Goal: Check status: Check status

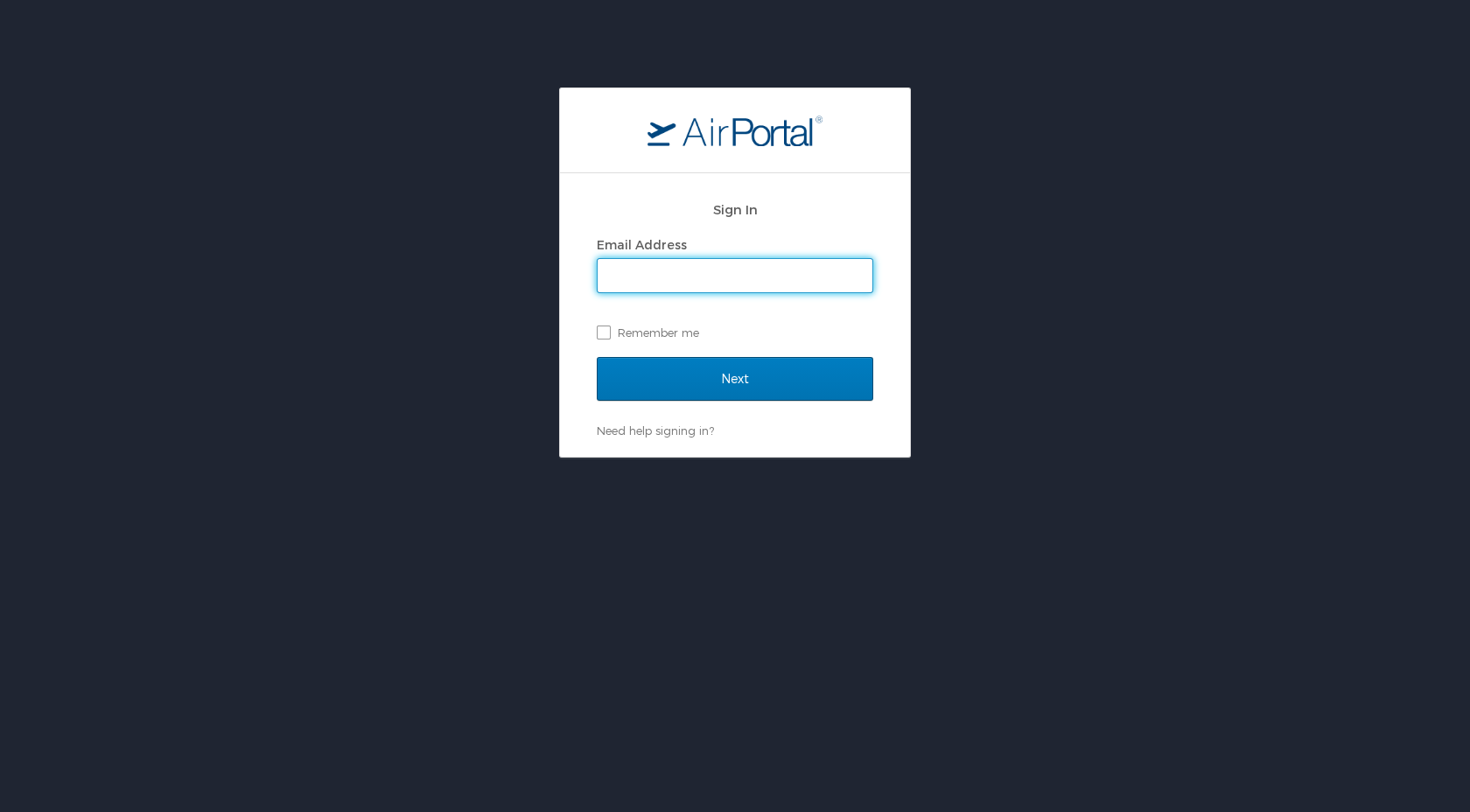
type input "rm@exlstaffing.com"
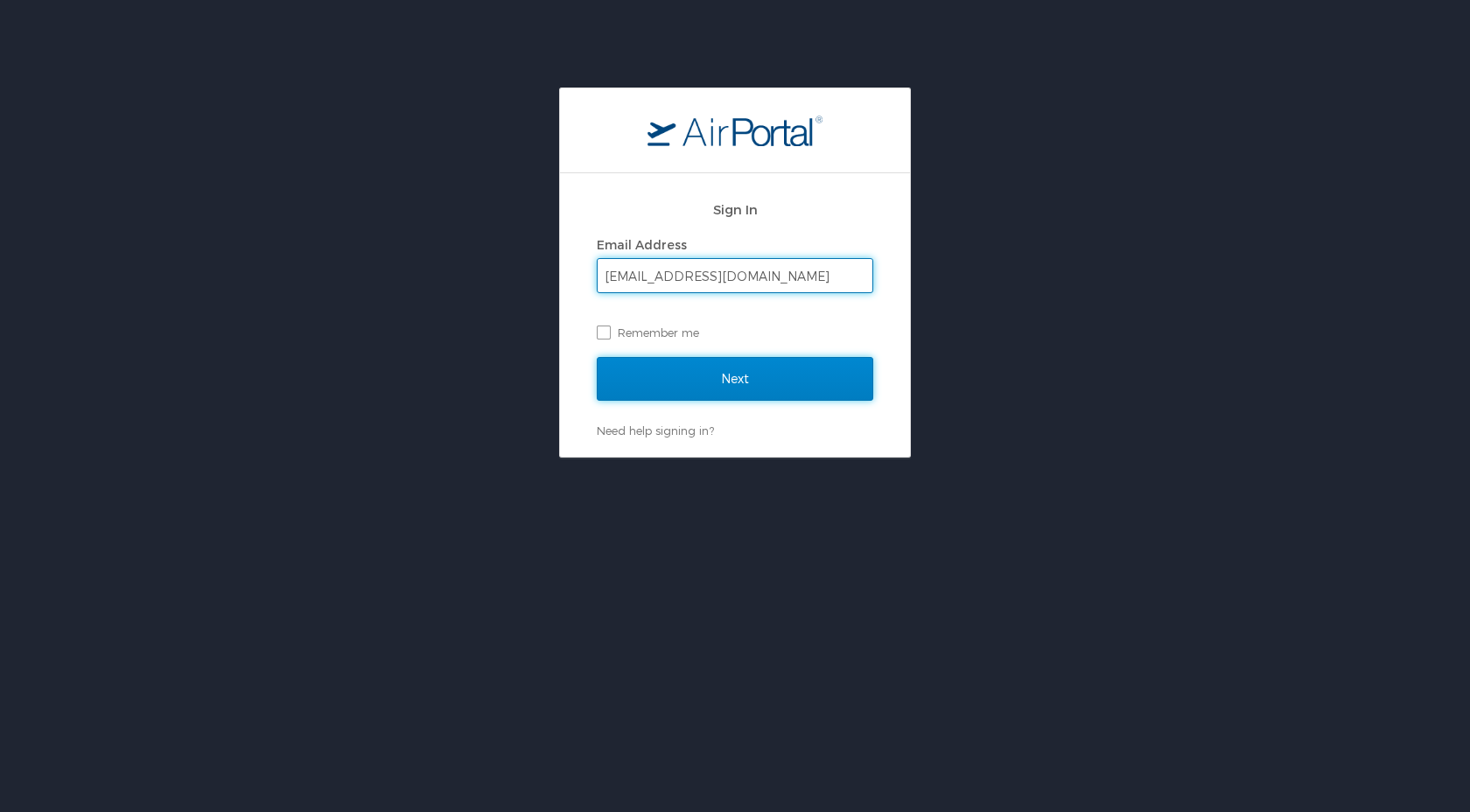
click at [709, 377] on input "Next" at bounding box center [735, 378] width 277 height 44
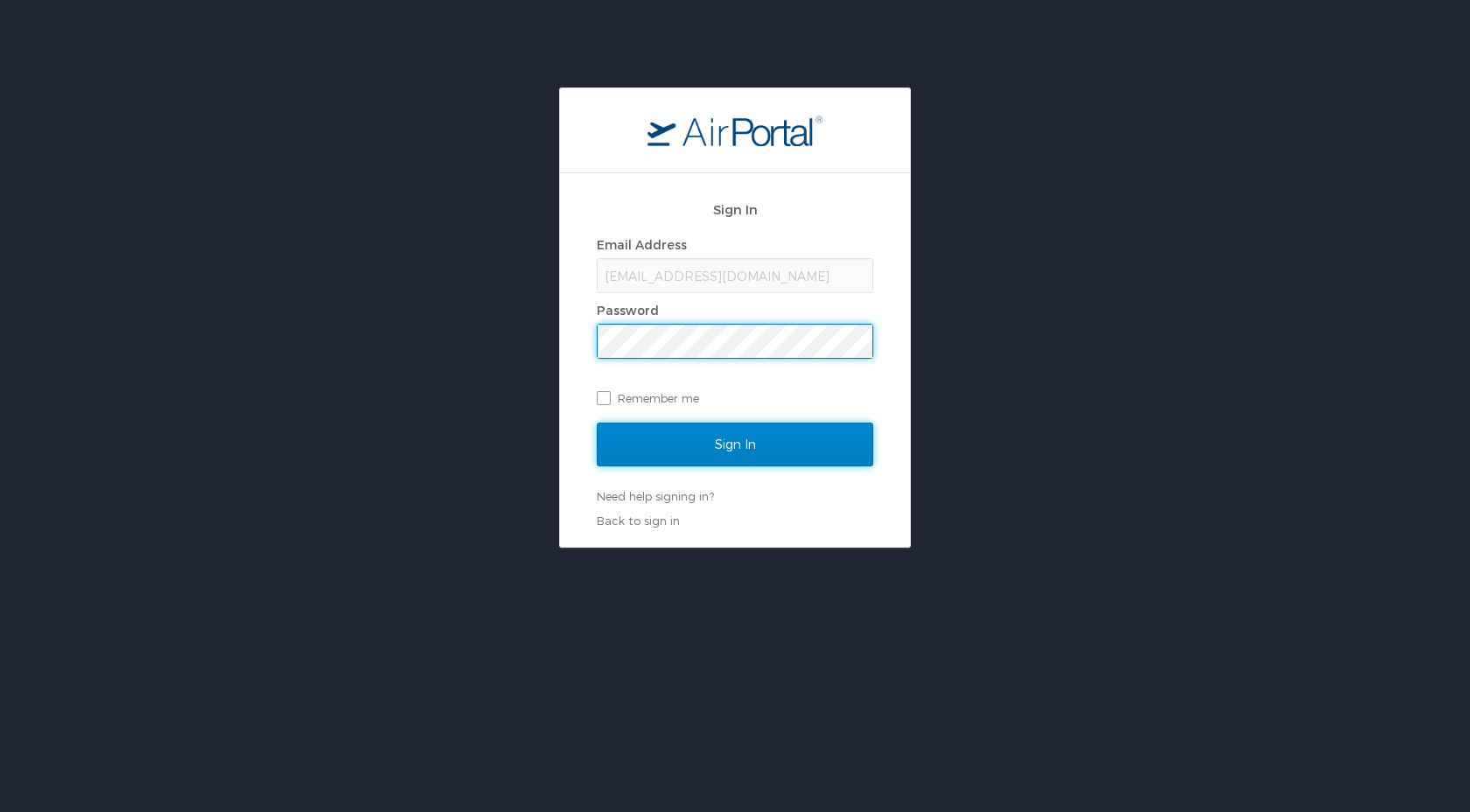
click at [710, 431] on input "Sign In" at bounding box center [735, 443] width 277 height 44
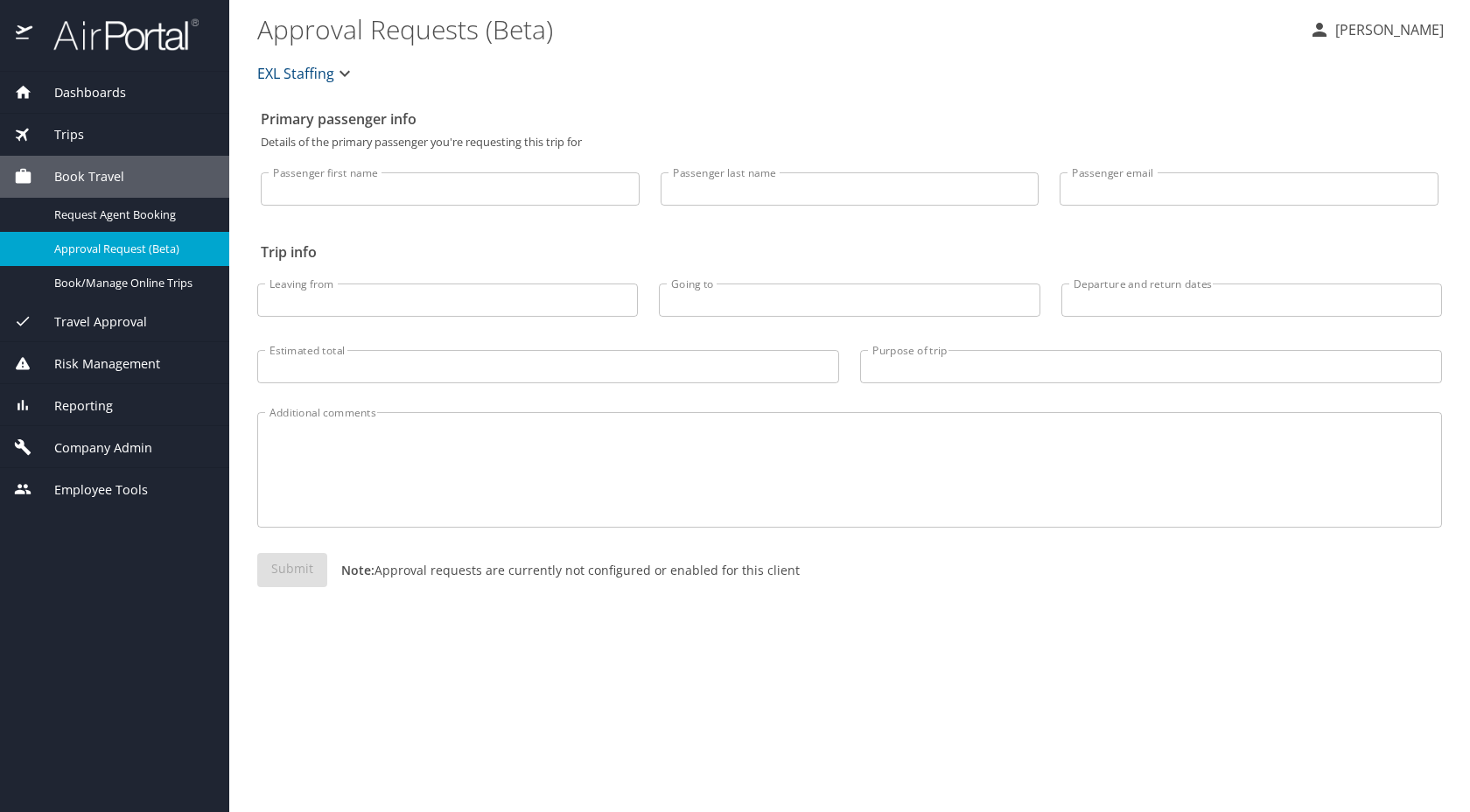
click at [109, 141] on div "Trips" at bounding box center [114, 134] width 201 height 19
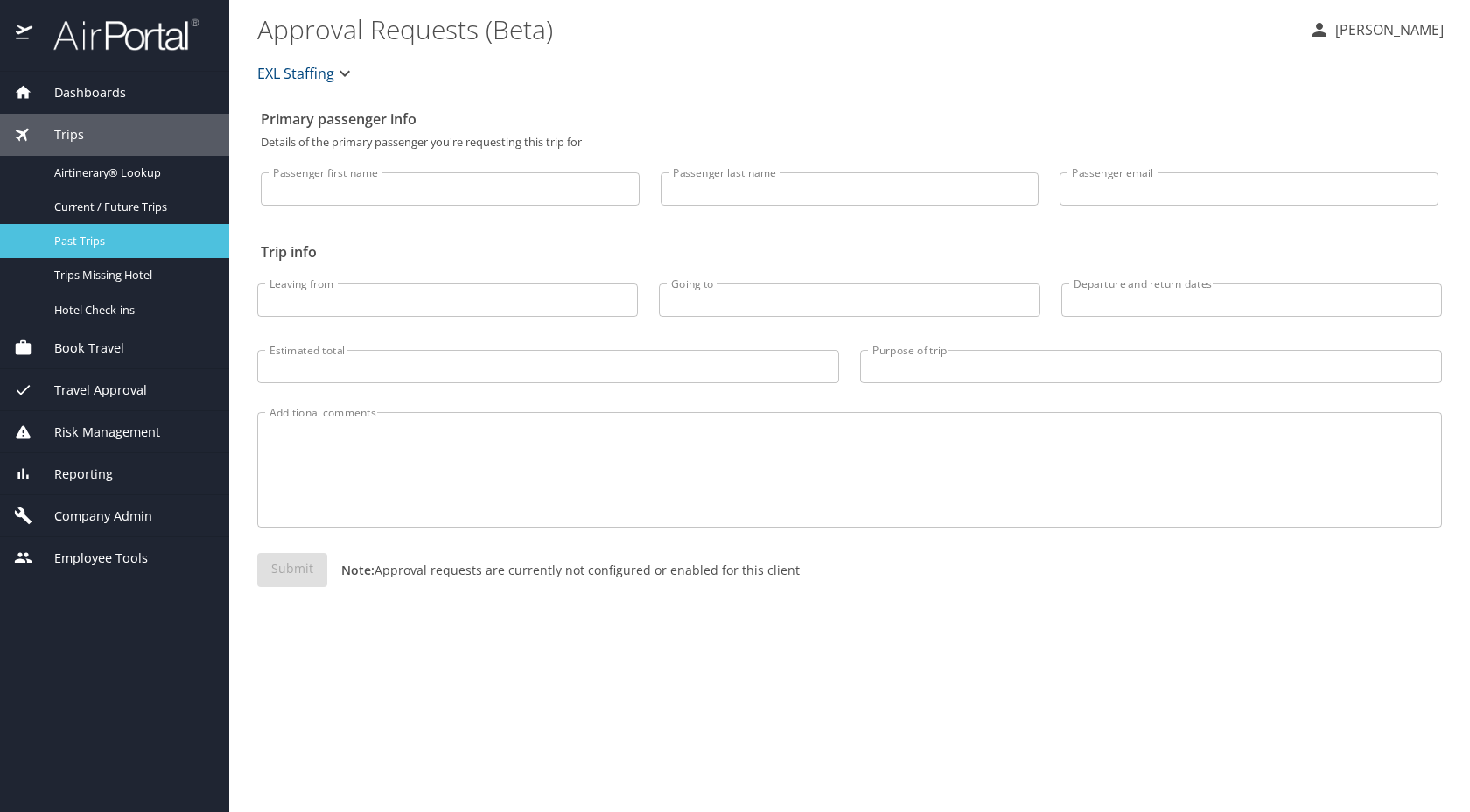
click at [117, 236] on span "Past Trips" at bounding box center [132, 241] width 154 height 17
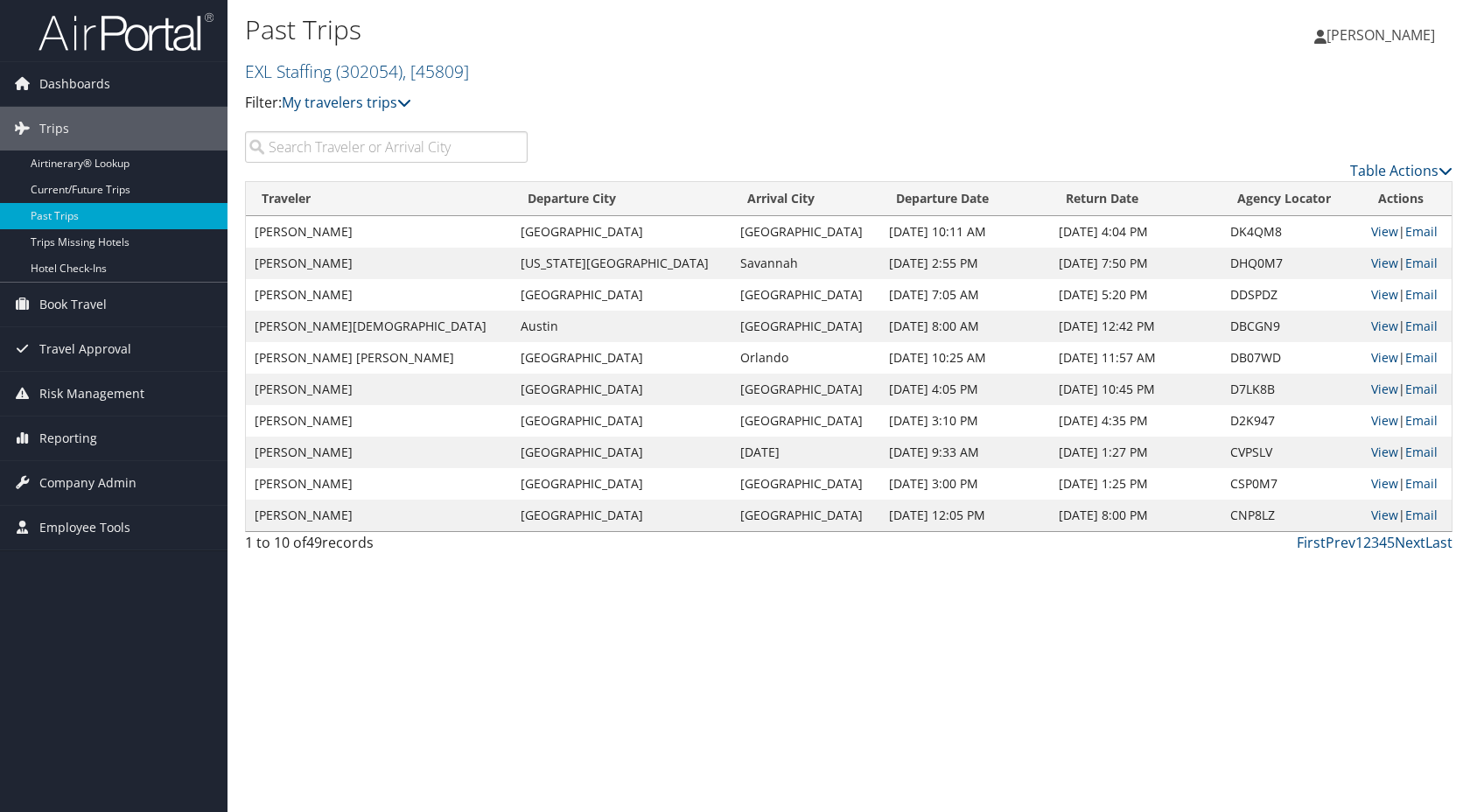
click at [608, 238] on td "[GEOGRAPHIC_DATA]" at bounding box center [622, 231] width 220 height 31
